Goal: Task Accomplishment & Management: Use online tool/utility

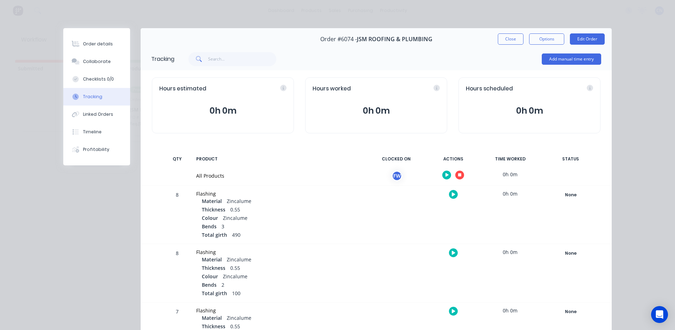
click at [458, 175] on icon "button" at bounding box center [460, 175] width 4 height 4
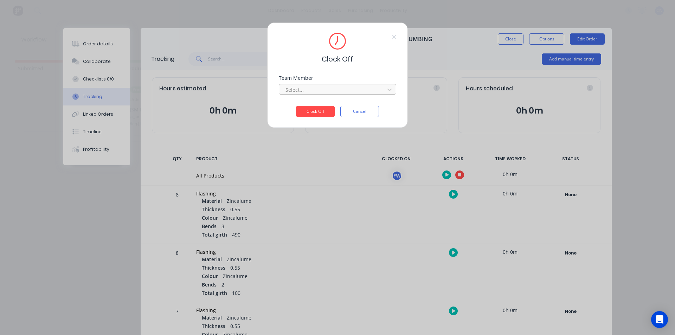
click at [301, 89] on div at bounding box center [333, 89] width 96 height 9
drag, startPoint x: 291, startPoint y: 108, endPoint x: 296, endPoint y: 107, distance: 5.0
click at [291, 107] on div "Fabrication Workshop" at bounding box center [337, 105] width 117 height 13
click at [314, 115] on button "Clock Off" at bounding box center [315, 111] width 39 height 11
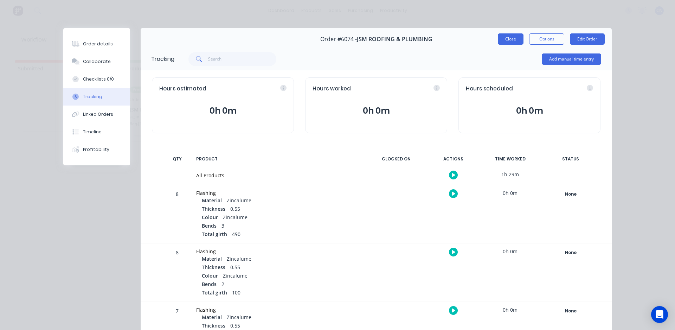
click at [503, 39] on button "Close" at bounding box center [511, 38] width 26 height 11
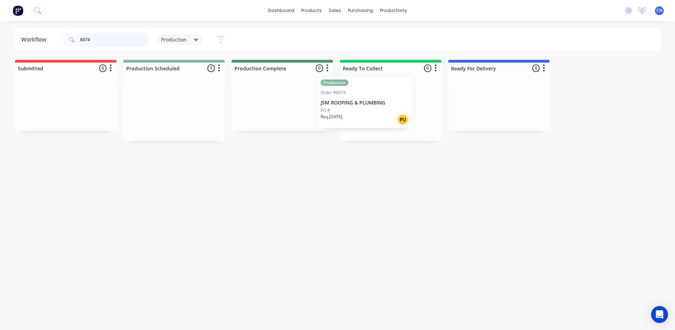
drag, startPoint x: 163, startPoint y: 123, endPoint x: 383, endPoint y: 113, distance: 220.2
click at [381, 114] on div "Submitted 0 Summaries Total order value Invoiced to date To be invoiced Product…" at bounding box center [530, 100] width 1070 height 81
drag, startPoint x: 99, startPoint y: 43, endPoint x: 0, endPoint y: 26, distance: 100.5
click at [0, 26] on div "dashboard products sales purchasing productivity dashboard products Product Cat…" at bounding box center [337, 144] width 675 height 288
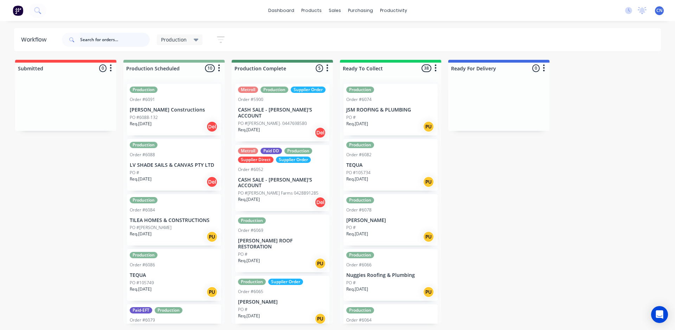
click at [104, 39] on input "text" at bounding box center [115, 40] width 70 height 14
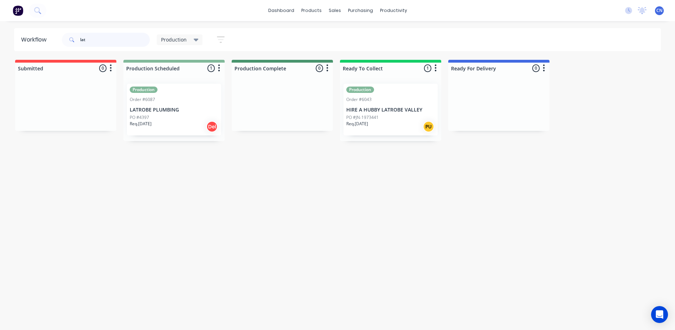
type input "lat"
click at [174, 122] on div "Req. [DATE] Del" at bounding box center [174, 127] width 89 height 12
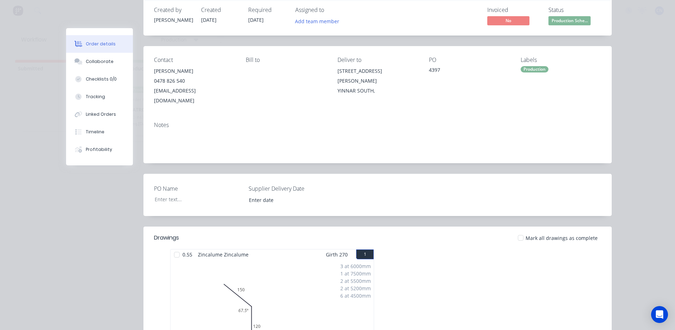
scroll to position [35, 0]
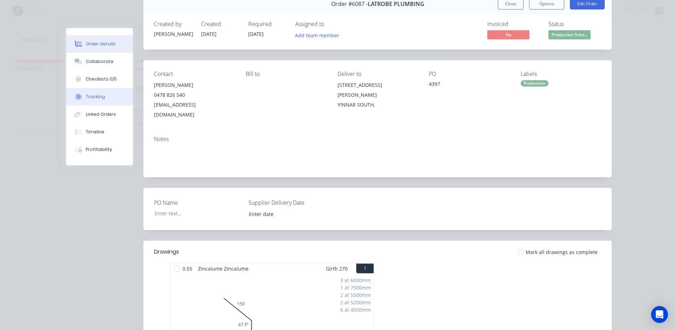
click at [97, 95] on div "Tracking" at bounding box center [95, 96] width 19 height 6
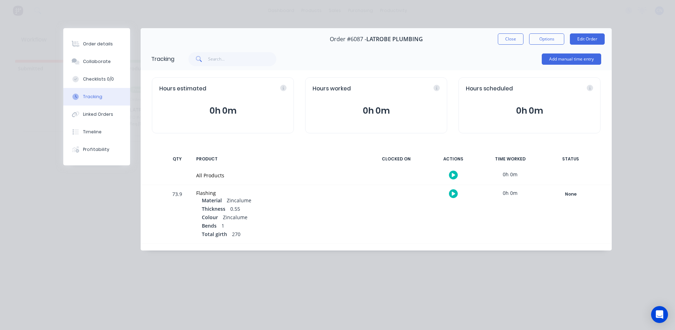
click at [451, 180] on div at bounding box center [453, 174] width 53 height 17
click at [458, 173] on div at bounding box center [453, 174] width 53 height 17
click at [457, 174] on button "button" at bounding box center [453, 174] width 9 height 9
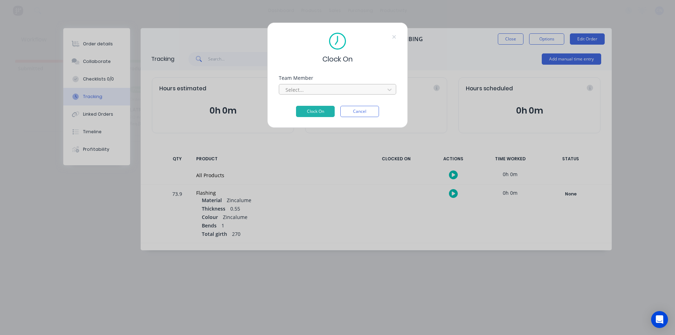
click at [313, 92] on div at bounding box center [333, 89] width 96 height 9
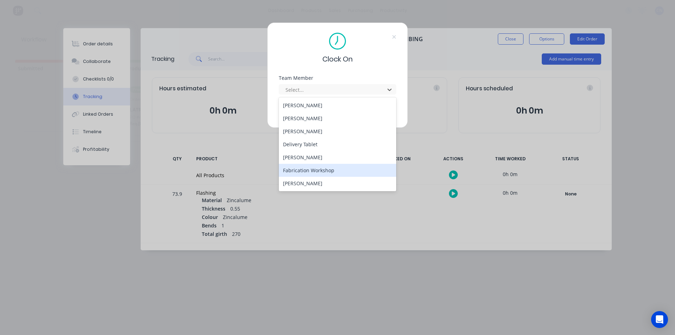
click at [313, 176] on div "Fabrication Workshop" at bounding box center [337, 170] width 117 height 13
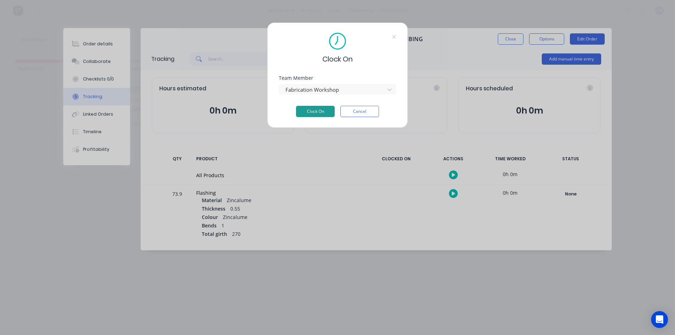
click at [315, 112] on button "Clock On" at bounding box center [315, 111] width 39 height 11
